Goal: Check status: Check status

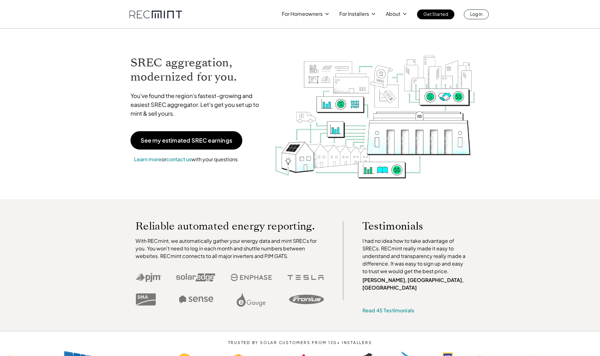
click at [483, 17] on link "Log In" at bounding box center [476, 14] width 25 height 10
drag, startPoint x: 79, startPoint y: 109, endPoint x: 87, endPoint y: 36, distance: 73.5
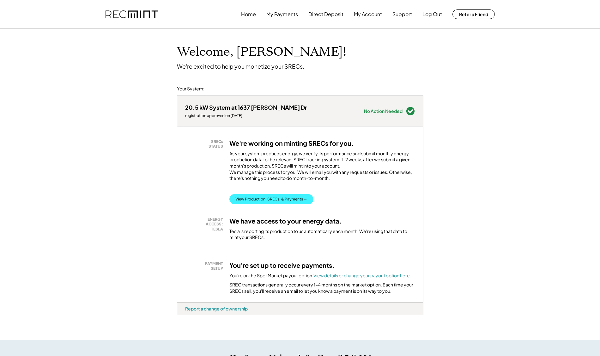
click at [271, 204] on button "View Production, SRECs, & Payments →" at bounding box center [271, 199] width 84 height 10
